Goal: Task Accomplishment & Management: Manage account settings

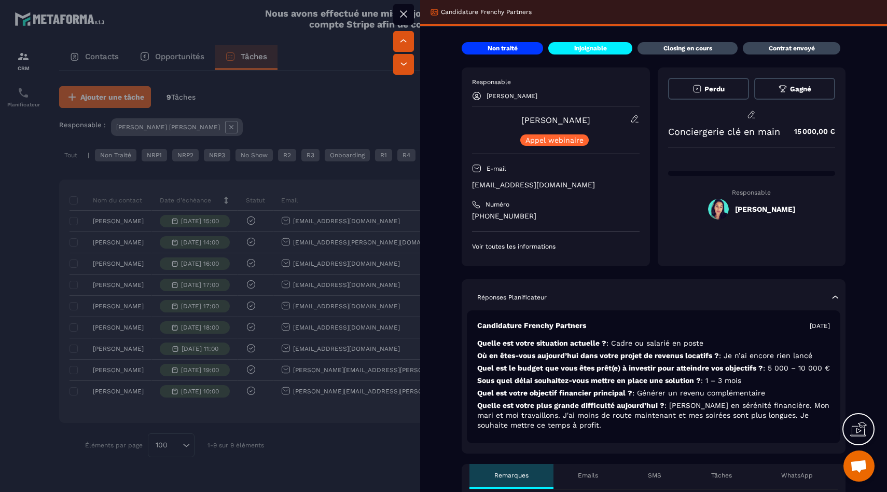
drag, startPoint x: 288, startPoint y: 440, endPoint x: 294, endPoint y: 413, distance: 28.1
click at [289, 440] on div at bounding box center [443, 246] width 887 height 492
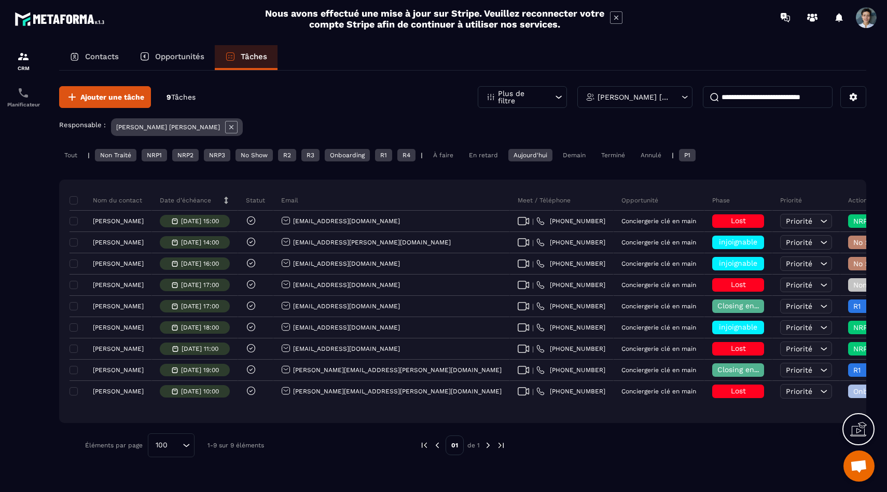
click at [67, 161] on div "Tout" at bounding box center [70, 155] width 23 height 12
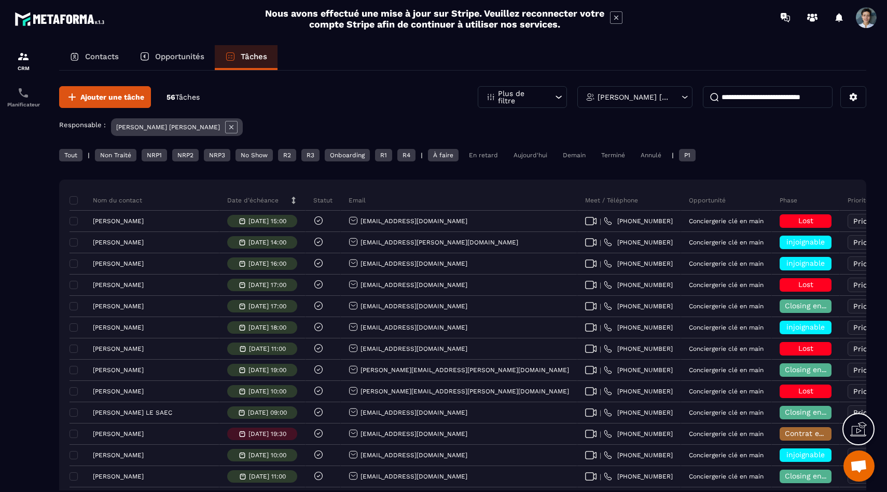
click at [772, 195] on div "Phase" at bounding box center [806, 200] width 68 height 21
click at [772, 201] on div "Phase" at bounding box center [806, 200] width 68 height 21
click at [855, 98] on icon at bounding box center [854, 97] width 8 height 8
click at [307, 127] on div "Responsable : [PERSON_NAME] [PERSON_NAME]" at bounding box center [462, 128] width 807 height 20
click at [522, 95] on p "Plus de filtre" at bounding box center [521, 97] width 46 height 15
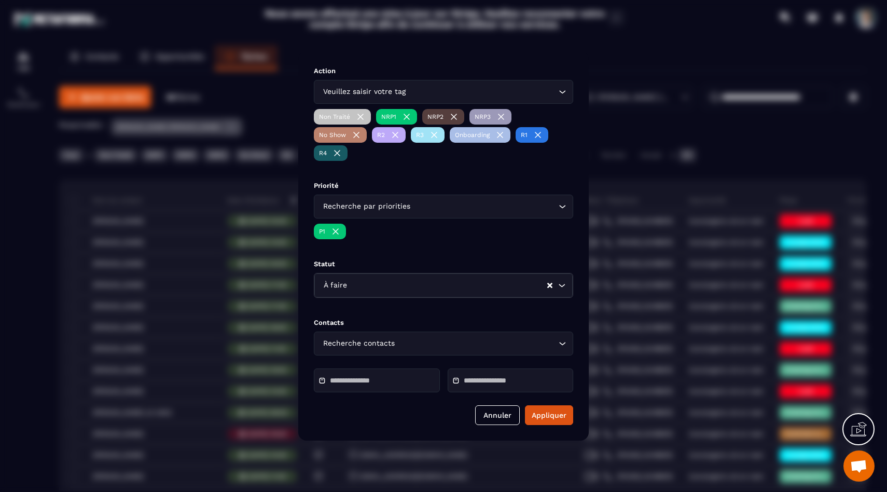
click at [421, 96] on input "Search for option" at bounding box center [482, 91] width 148 height 11
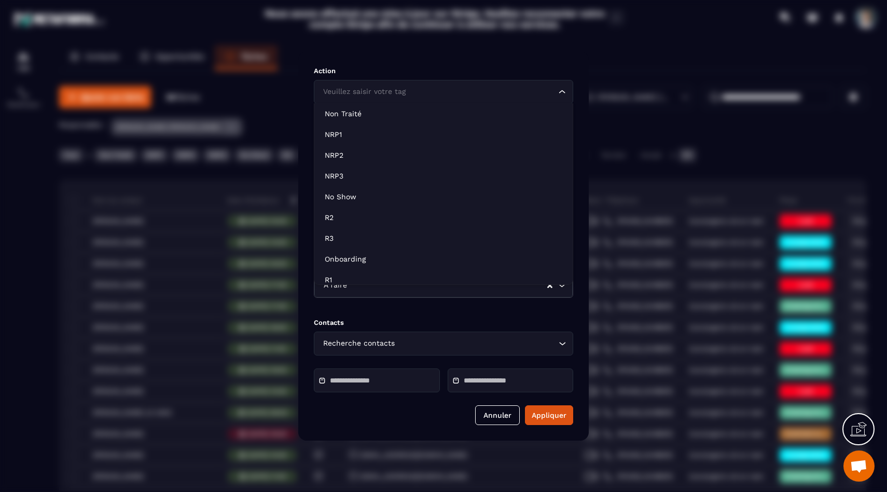
click at [423, 93] on input "Search for option" at bounding box center [439, 91] width 236 height 11
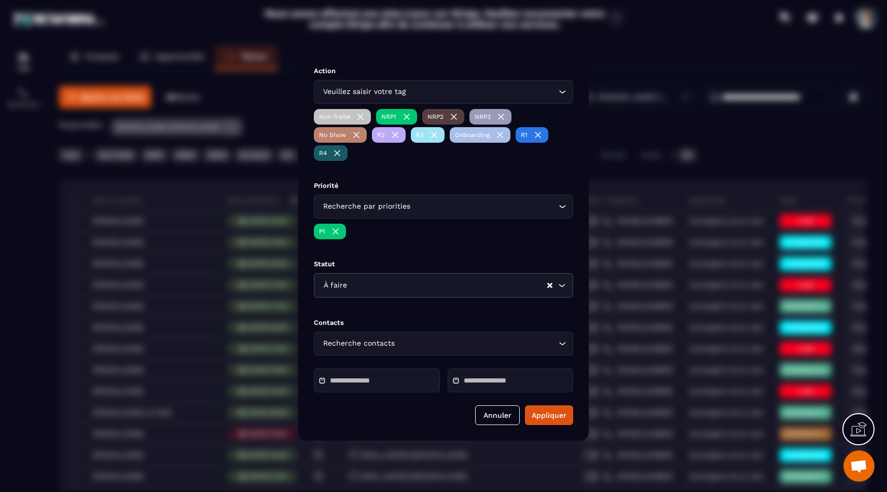
click at [574, 84] on div "Action Veuillez saisir votre tag Loading... Non Traité NRP1 NRP2 NRP3 No Show R…" at bounding box center [443, 245] width 290 height 389
click at [370, 204] on div "Recherche par priorities" at bounding box center [439, 206] width 238 height 11
click at [399, 270] on div "Statut À faire Loading..." at bounding box center [443, 283] width 259 height 46
click at [406, 296] on div "À faire Loading..." at bounding box center [443, 285] width 258 height 24
click at [406, 236] on div "P1" at bounding box center [443, 233] width 259 height 18
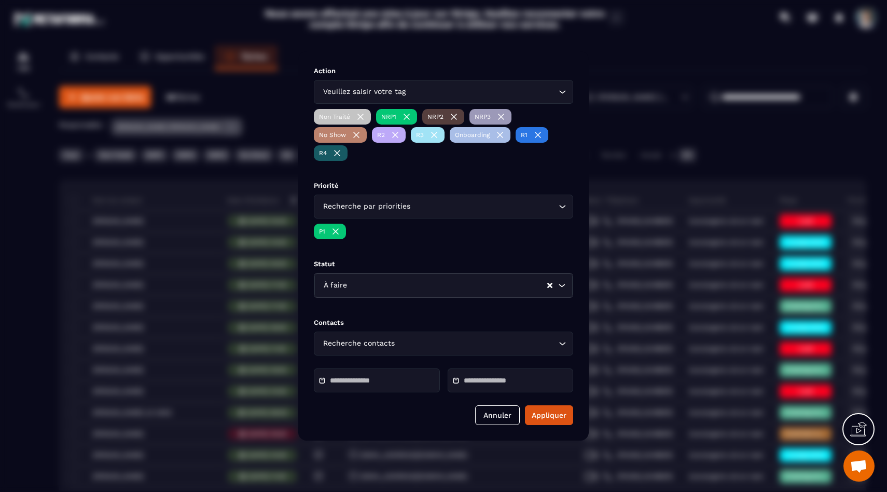
click at [421, 345] on input "Search for option" at bounding box center [476, 343] width 159 height 11
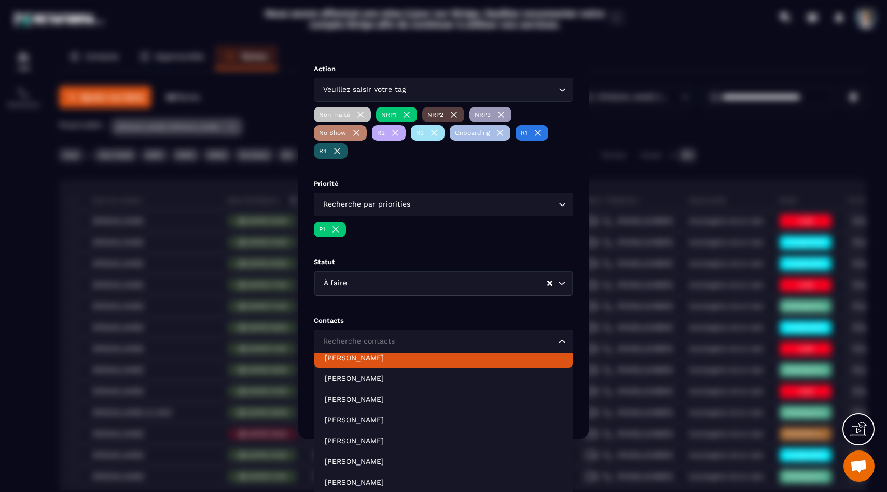
scroll to position [228, 0]
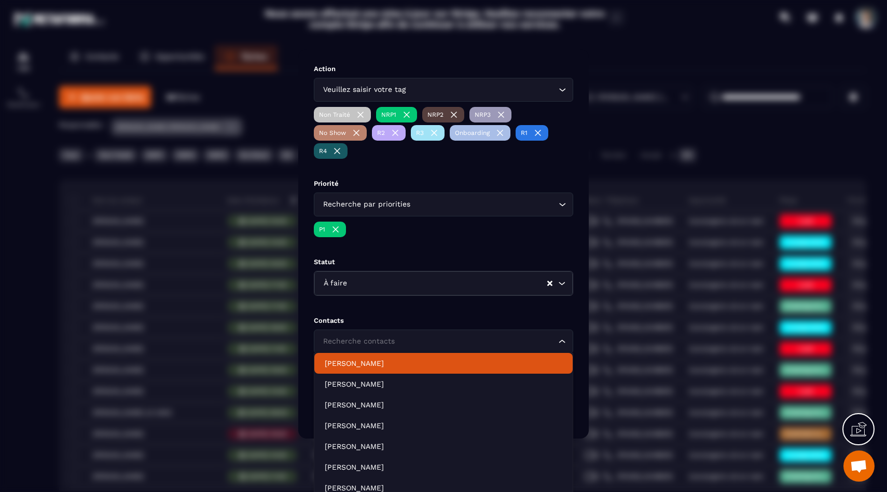
click at [412, 304] on div "Action Veuillez saisir votre tag Loading... Non Traité NRP1 NRP2 NRP3 No Show R…" at bounding box center [443, 243] width 290 height 389
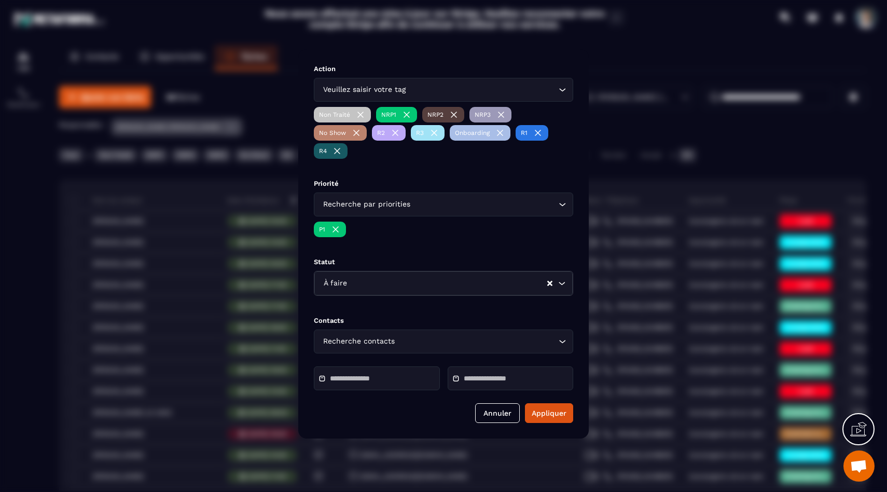
scroll to position [0, 0]
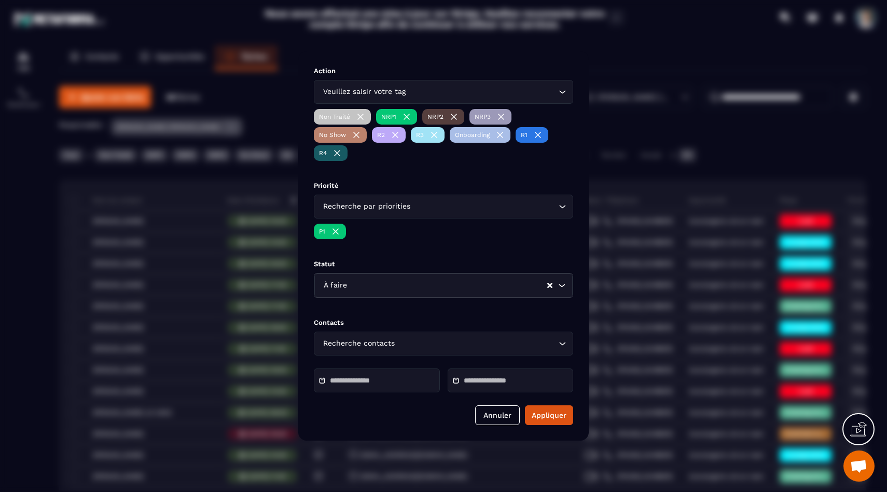
click at [381, 382] on input "Modal window" at bounding box center [366, 381] width 73 height 8
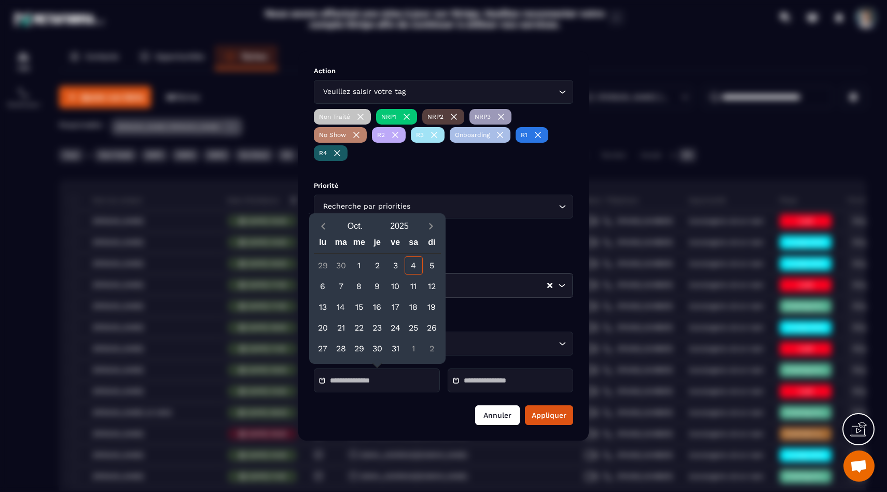
click at [500, 413] on button "Annuler" at bounding box center [497, 415] width 45 height 20
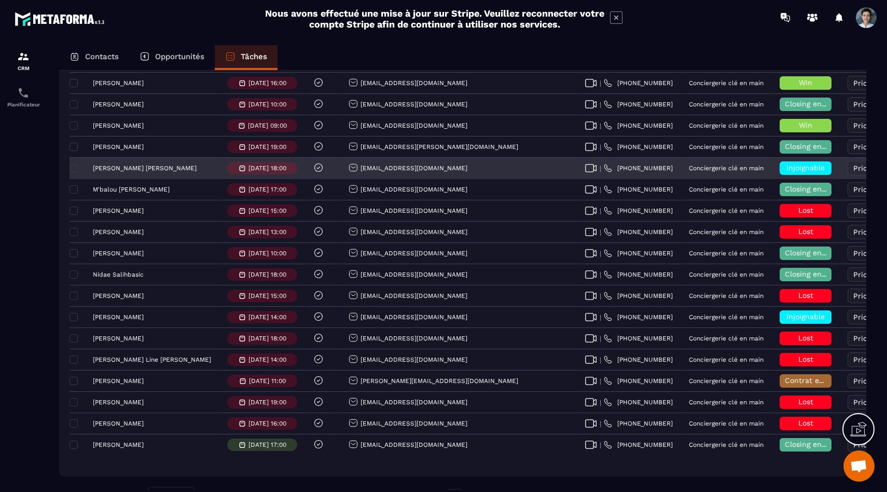
scroll to position [946, 0]
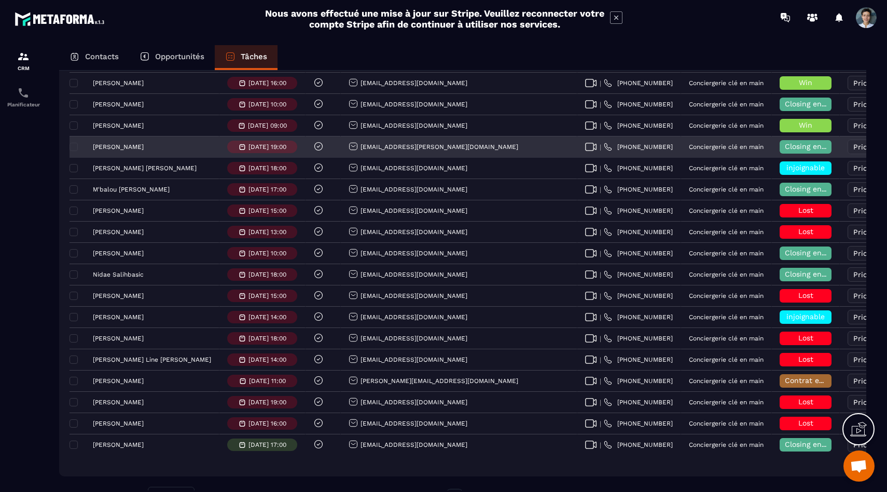
click at [120, 145] on p "[PERSON_NAME]" at bounding box center [118, 146] width 51 height 7
